Goal: Information Seeking & Learning: Check status

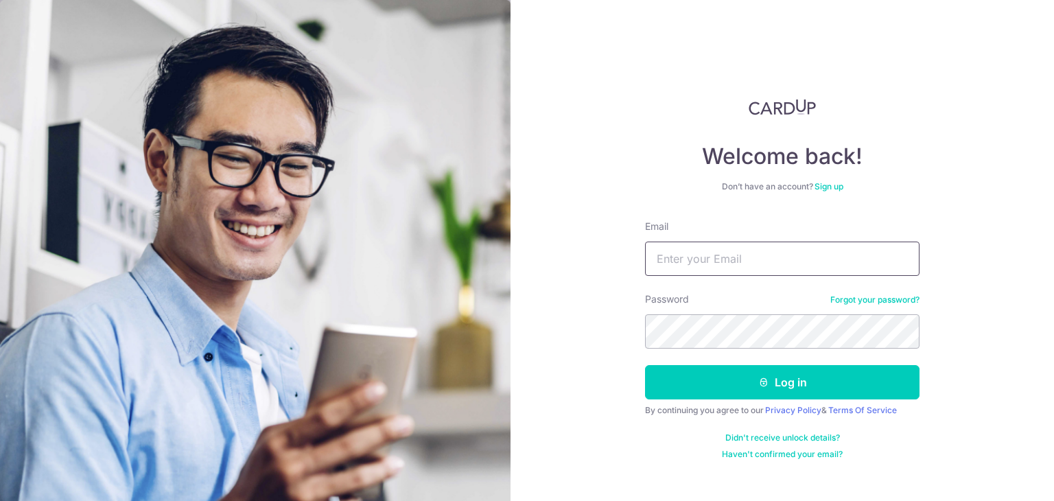
click at [808, 263] on input "Email" at bounding box center [782, 259] width 274 height 34
type input "[EMAIL_ADDRESS][DOMAIN_NAME]"
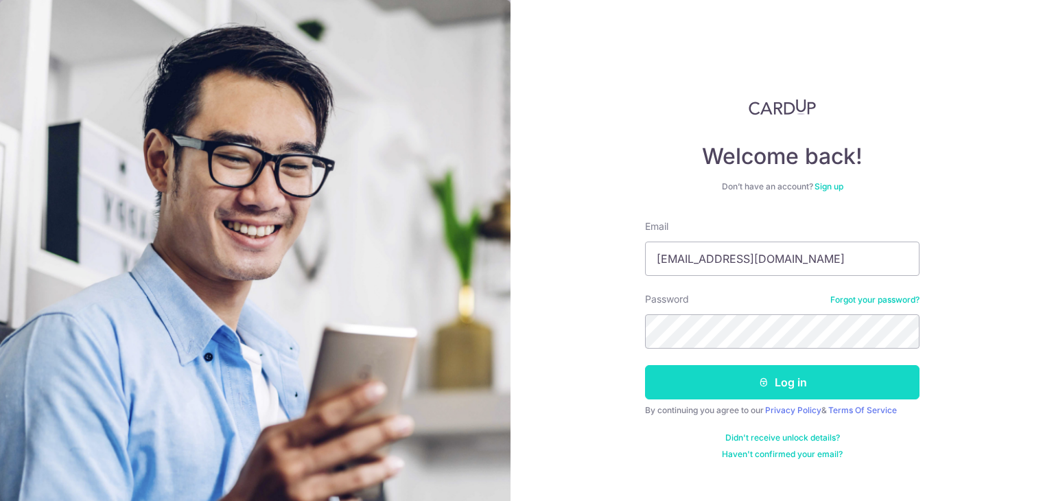
click at [791, 394] on button "Log in" at bounding box center [782, 382] width 274 height 34
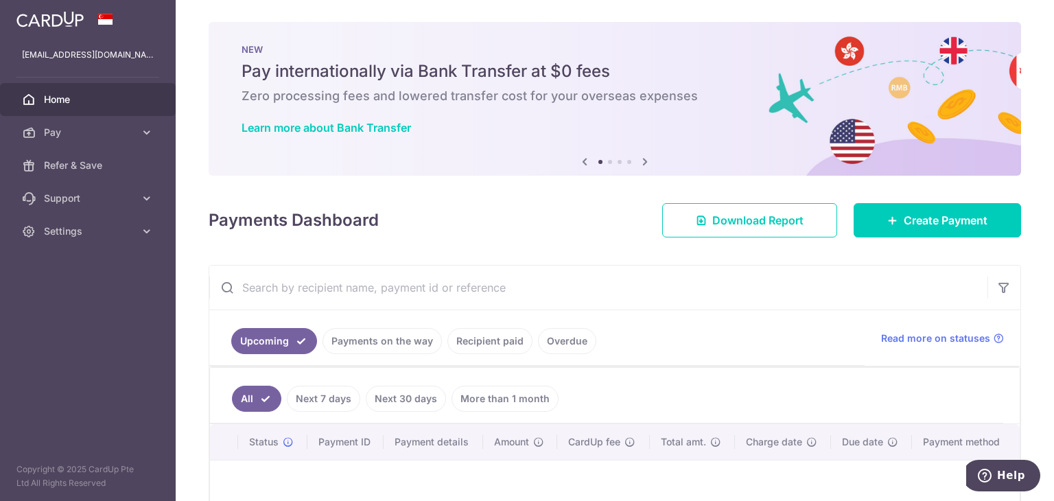
click at [385, 341] on link "Payments on the way" at bounding box center [382, 341] width 119 height 26
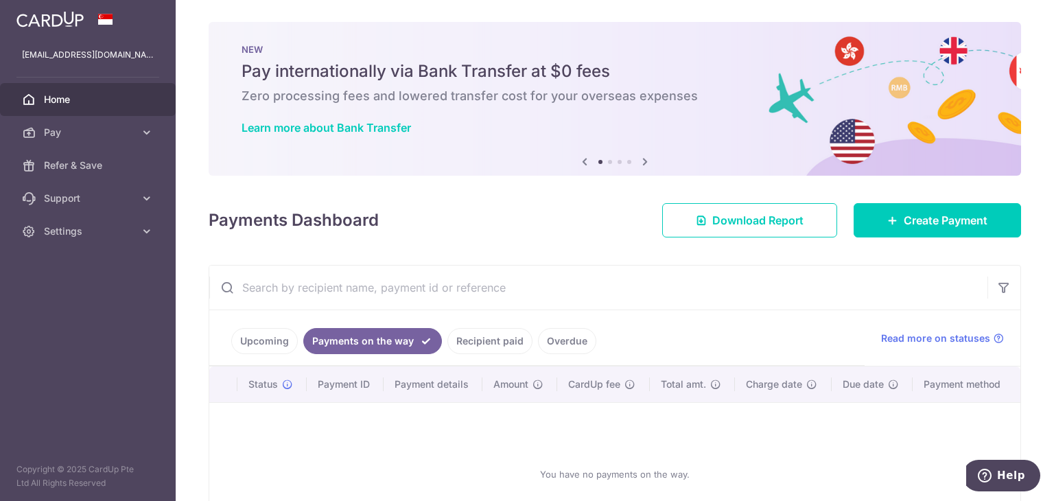
scroll to position [110, 0]
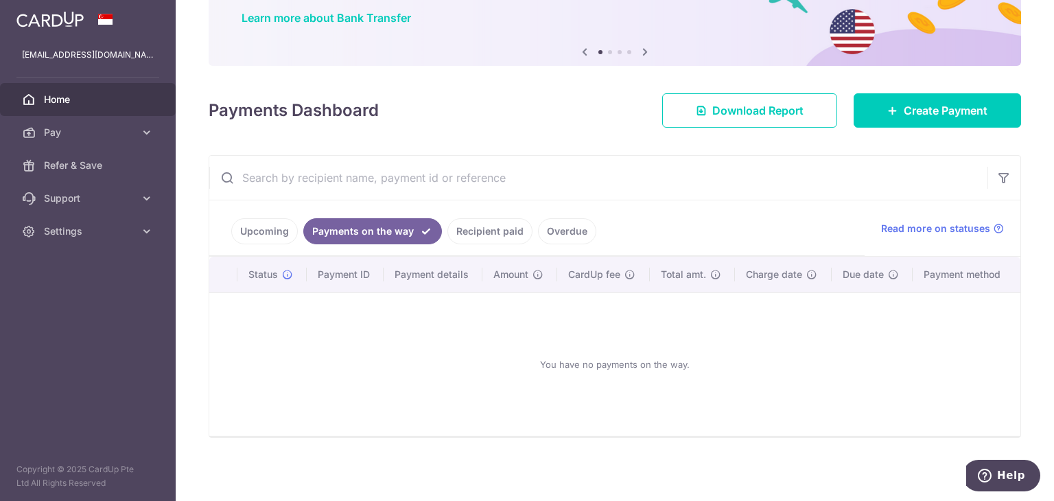
click at [492, 239] on link "Recipient paid" at bounding box center [489, 231] width 85 height 26
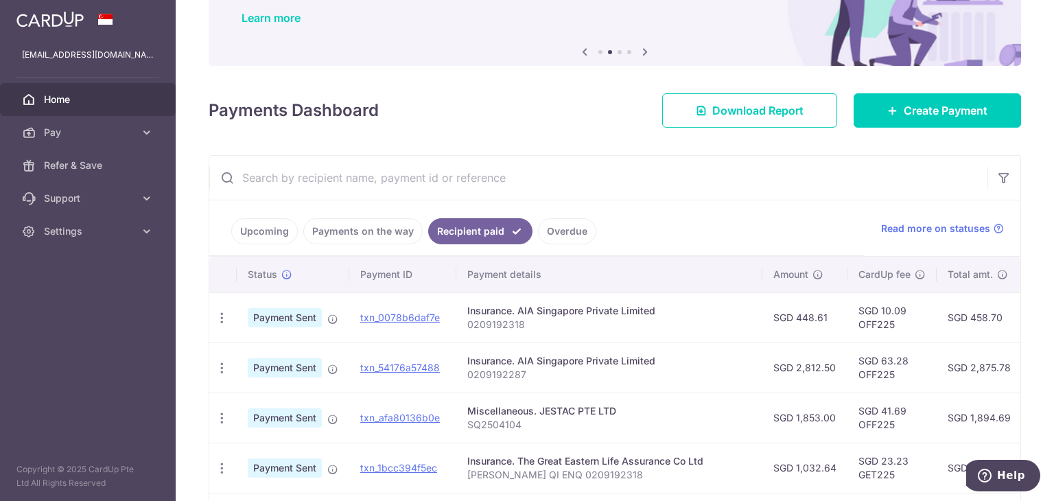
click at [521, 328] on p "0209192318" at bounding box center [609, 325] width 284 height 14
click at [420, 318] on link "txn_0078b6daf7e" at bounding box center [400, 318] width 80 height 12
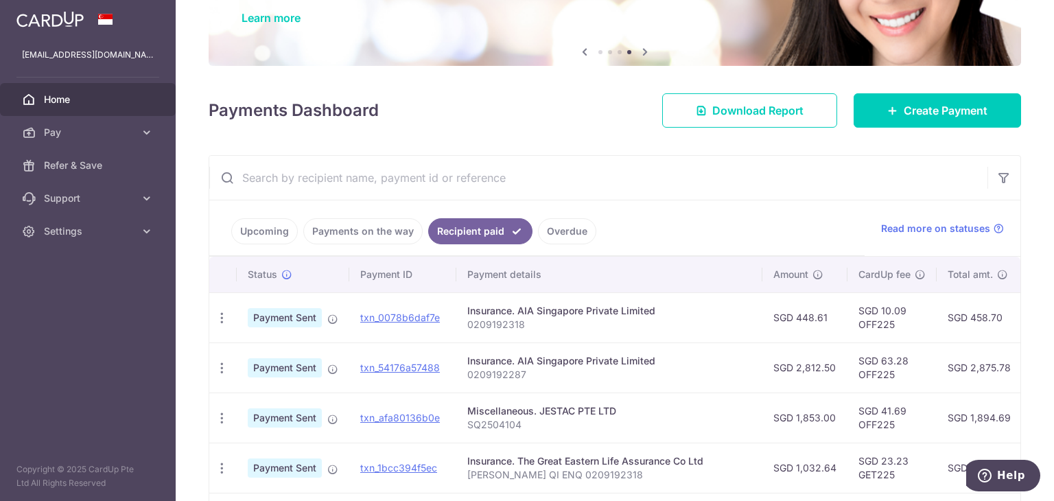
click at [273, 231] on link "Upcoming" at bounding box center [264, 231] width 67 height 26
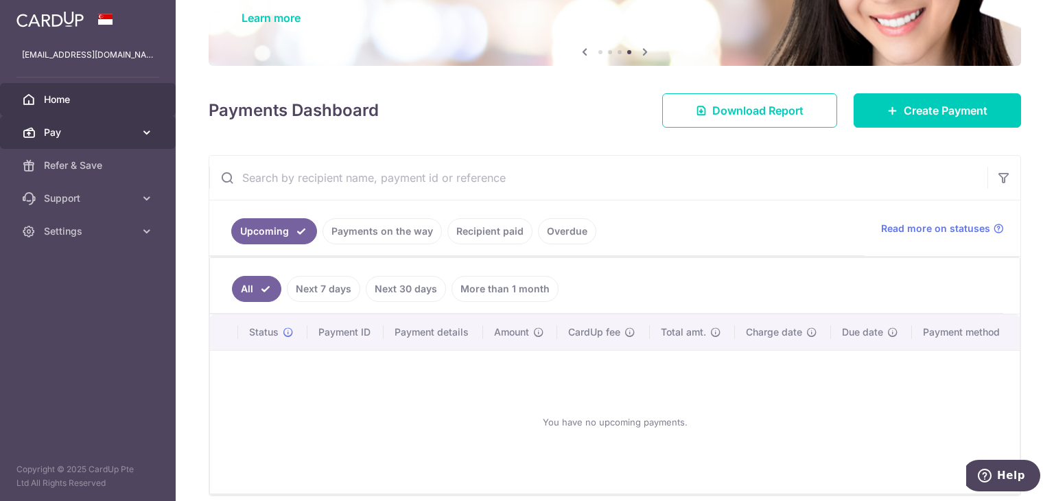
click at [95, 142] on link "Pay" at bounding box center [88, 132] width 176 height 33
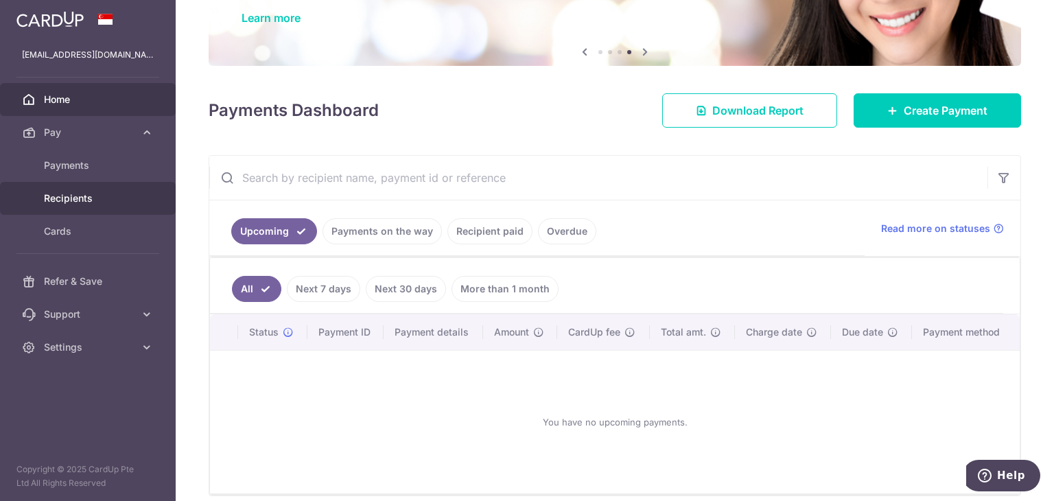
click at [69, 198] on span "Recipients" at bounding box center [89, 198] width 91 height 14
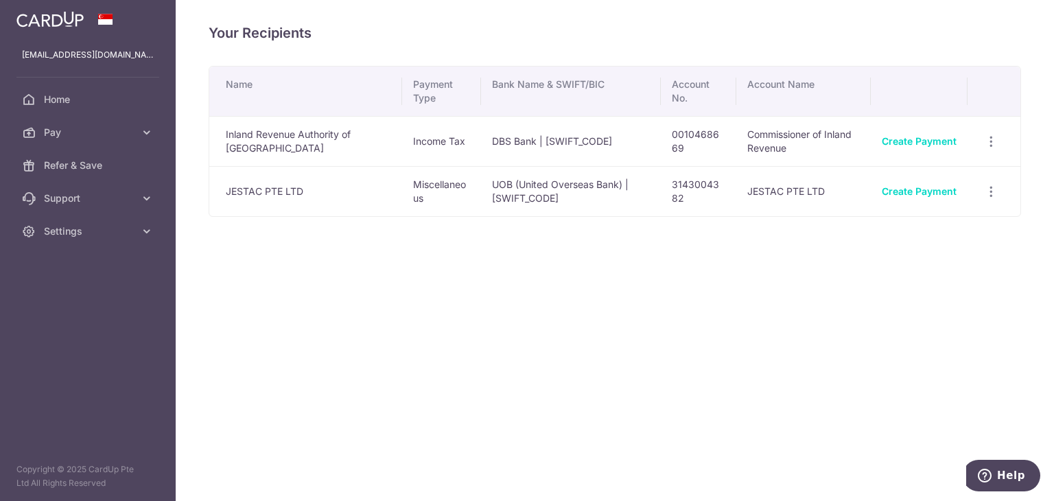
click at [429, 341] on div "Your Recipients Name Payment Type Bank Name & SWIFT/BIC Account No. Account Nam…" at bounding box center [615, 250] width 878 height 501
click at [121, 117] on link "Pay" at bounding box center [88, 132] width 176 height 33
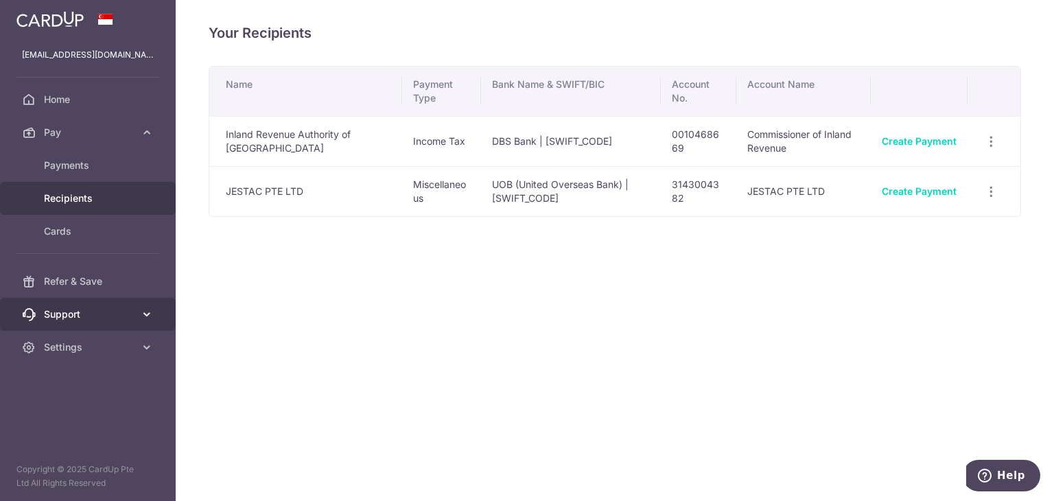
click at [84, 322] on link "Support" at bounding box center [88, 314] width 176 height 33
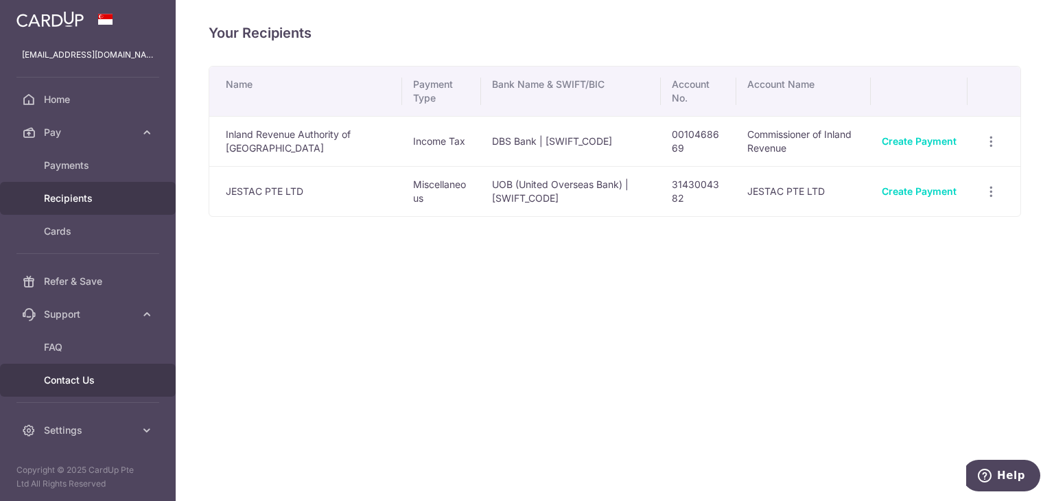
click at [107, 377] on span "Contact Us" at bounding box center [89, 380] width 91 height 14
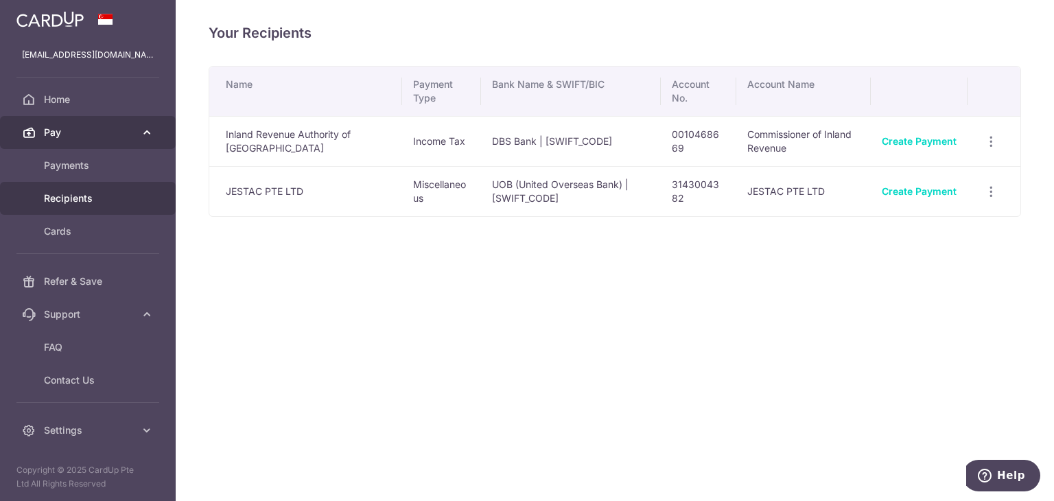
click at [60, 144] on link "Pay" at bounding box center [88, 132] width 176 height 33
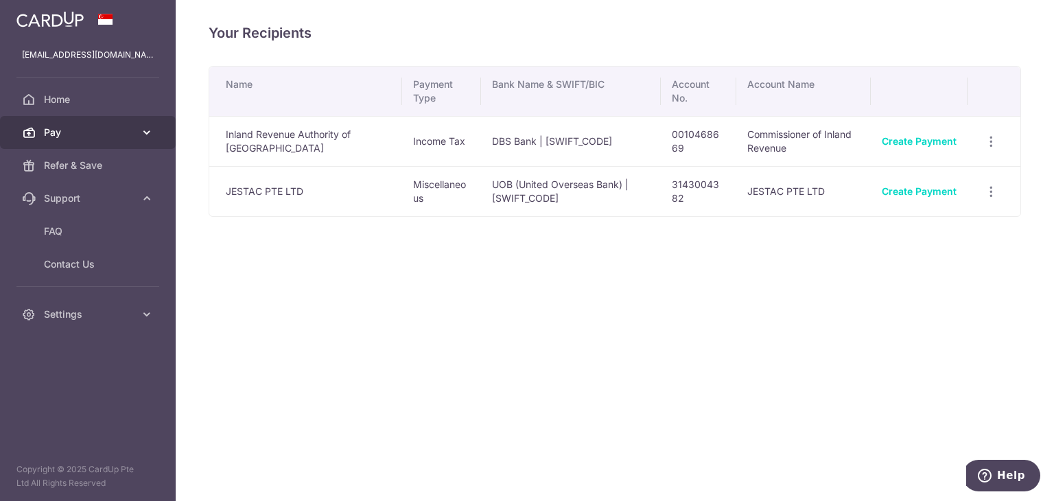
click at [66, 146] on link "Pay" at bounding box center [88, 132] width 176 height 33
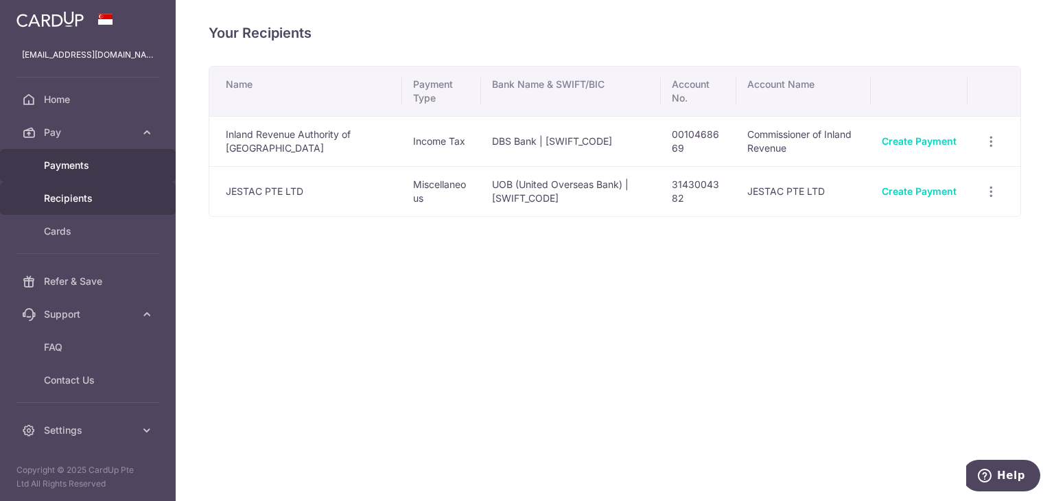
click at [71, 160] on span "Payments" at bounding box center [89, 166] width 91 height 14
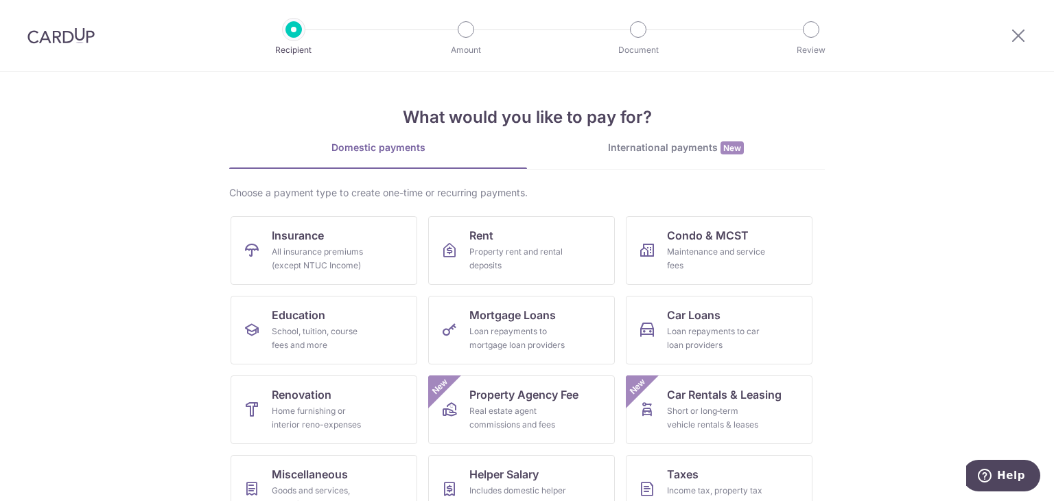
click at [62, 36] on img at bounding box center [60, 35] width 67 height 16
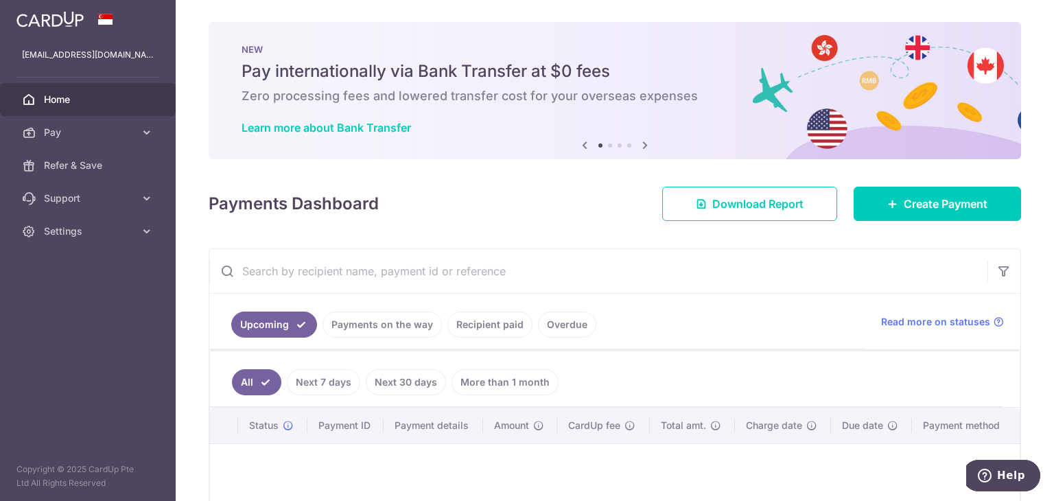
click at [497, 330] on link "Recipient paid" at bounding box center [489, 325] width 85 height 26
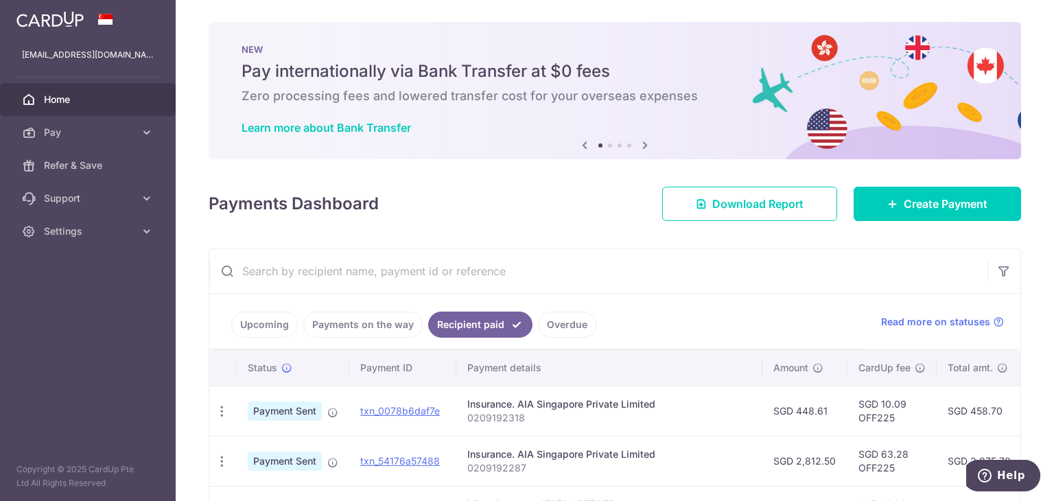
scroll to position [174, 0]
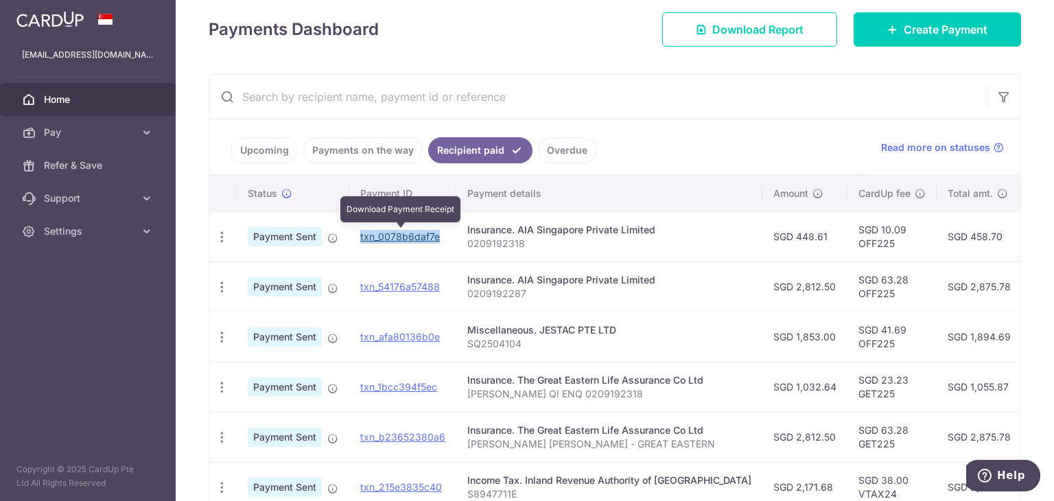
drag, startPoint x: 442, startPoint y: 237, endPoint x: 360, endPoint y: 239, distance: 81.7
click at [360, 239] on td "txn_0078b6daf7e Download Payment Receipt" at bounding box center [402, 236] width 107 height 50
copy link "txn_0078b6daf7e"
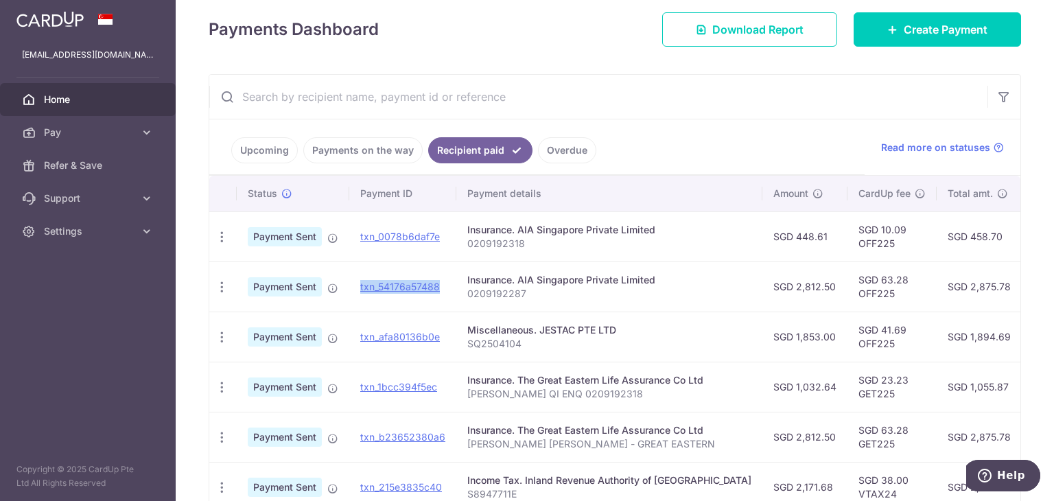
drag, startPoint x: 443, startPoint y: 289, endPoint x: 355, endPoint y: 286, distance: 88.6
click at [355, 286] on td "txn_54176a57488" at bounding box center [402, 286] width 107 height 50
copy link "txn_54176a57488"
click at [684, 159] on ul "Upcoming Payments on the way Recipient paid Overdue" at bounding box center [536, 147] width 655 height 56
click at [75, 206] on link "Support" at bounding box center [88, 198] width 176 height 33
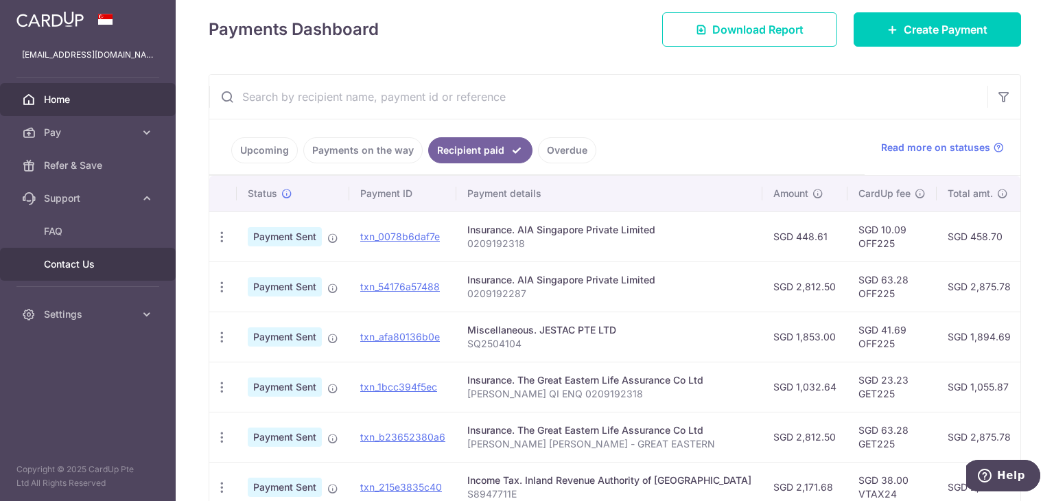
click at [63, 259] on span "Contact Us" at bounding box center [89, 264] width 91 height 14
drag, startPoint x: 445, startPoint y: 239, endPoint x: 359, endPoint y: 240, distance: 85.8
click at [359, 240] on td "txn_0078b6daf7e" at bounding box center [402, 236] width 107 height 50
copy link "txn_0078b6daf7e"
drag, startPoint x: 448, startPoint y: 284, endPoint x: 359, endPoint y: 291, distance: 89.5
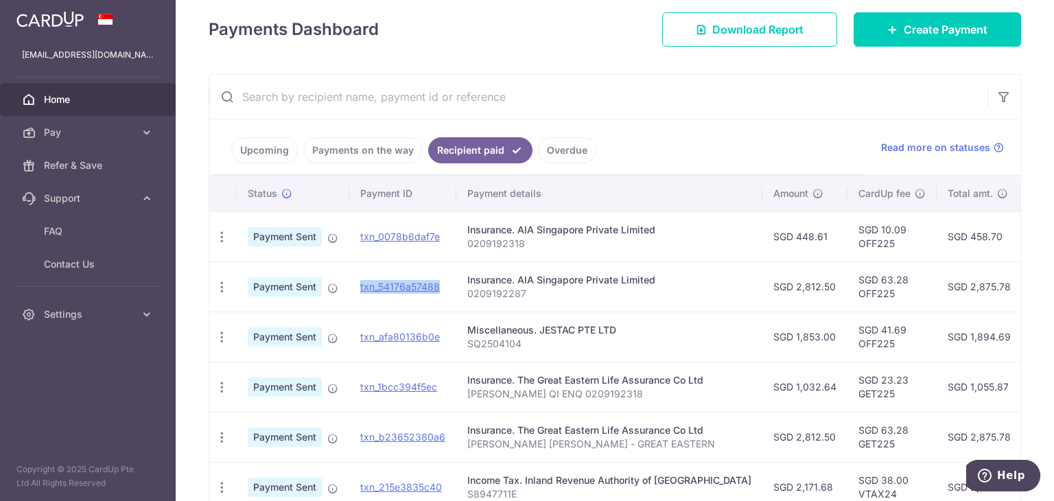
click at [359, 291] on td "txn_54176a57488 Download Payment Receipt" at bounding box center [402, 286] width 107 height 50
copy link "txn_54176a57488"
click at [408, 288] on link "txn_54176a57488" at bounding box center [400, 287] width 80 height 12
click at [392, 285] on link "txn_54176a57488" at bounding box center [400, 287] width 80 height 12
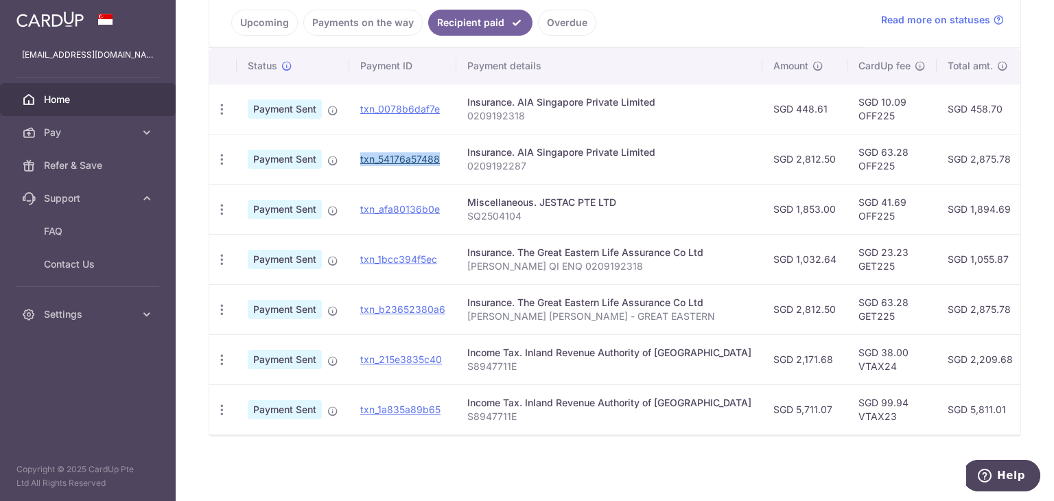
scroll to position [307, 0]
